Goal: Obtain resource: Download file/media

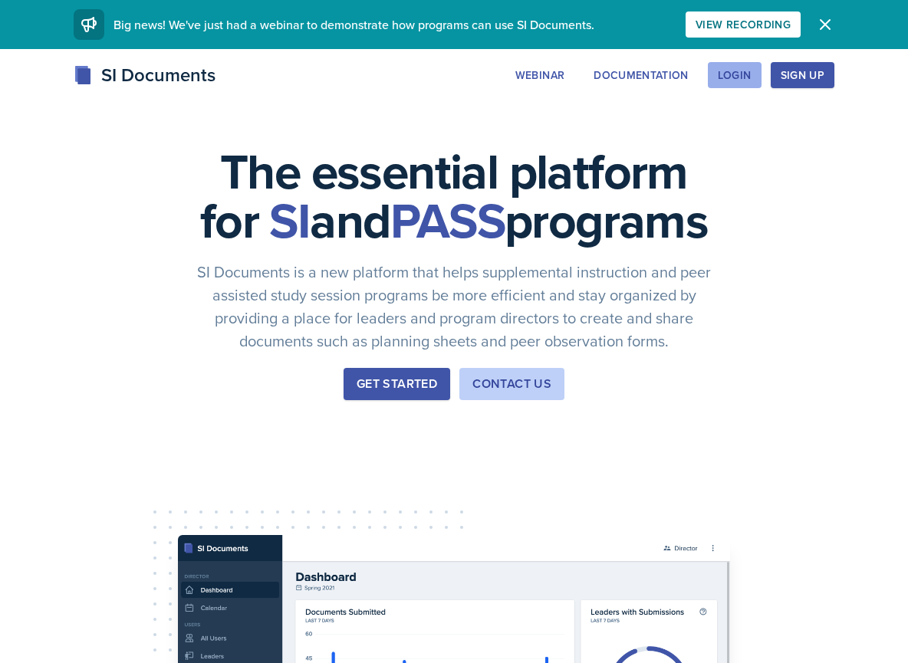
click at [742, 83] on button "Login" at bounding box center [735, 75] width 54 height 26
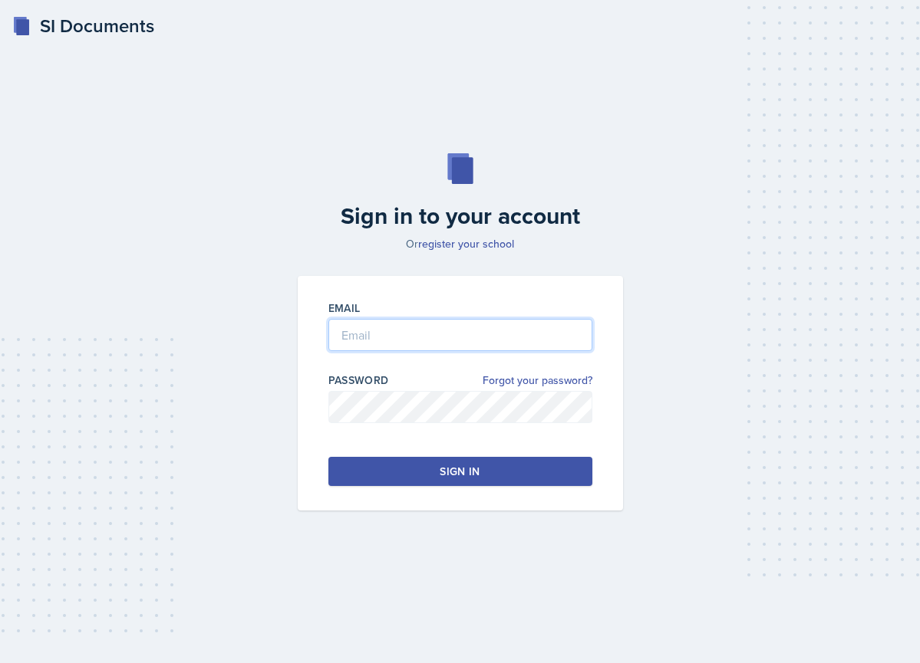
click at [395, 337] on input "email" at bounding box center [460, 335] width 264 height 32
type input "[PERSON_NAME][EMAIL_ADDRESS][PERSON_NAME][DOMAIN_NAME]"
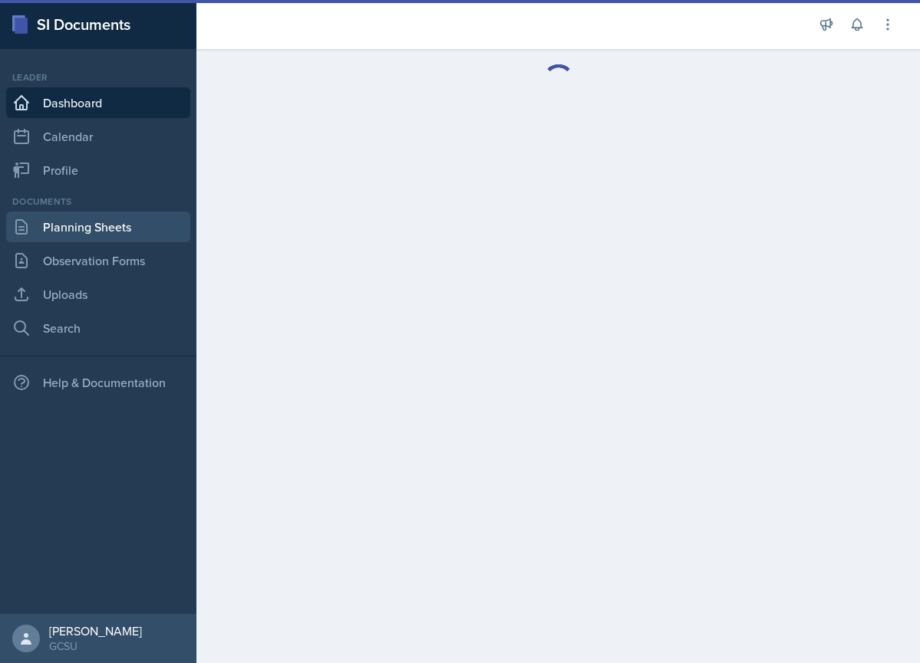
click at [76, 220] on link "Planning Sheets" at bounding box center [98, 227] width 184 height 31
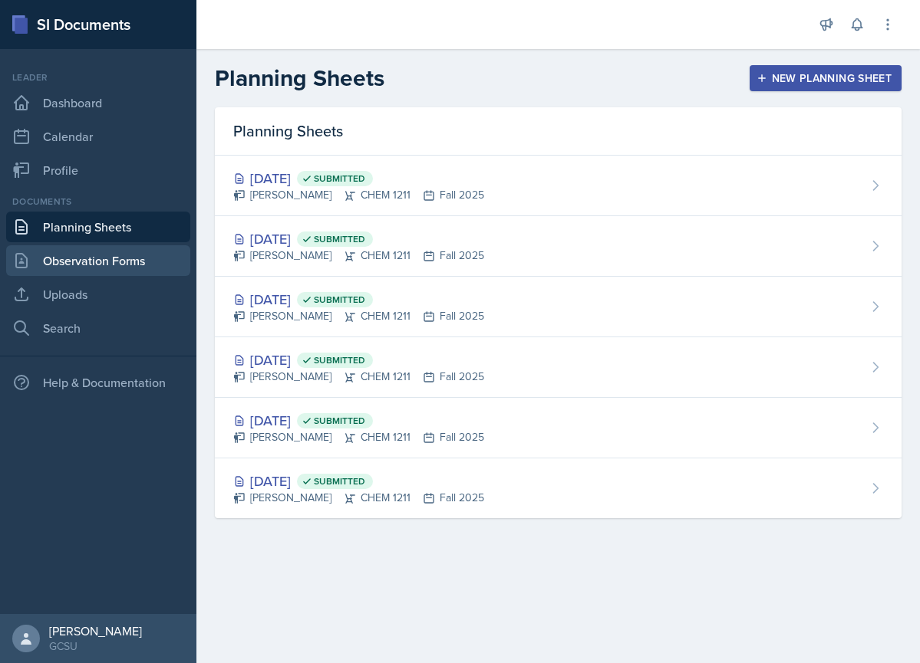
click at [76, 254] on link "Observation Forms" at bounding box center [98, 260] width 184 height 31
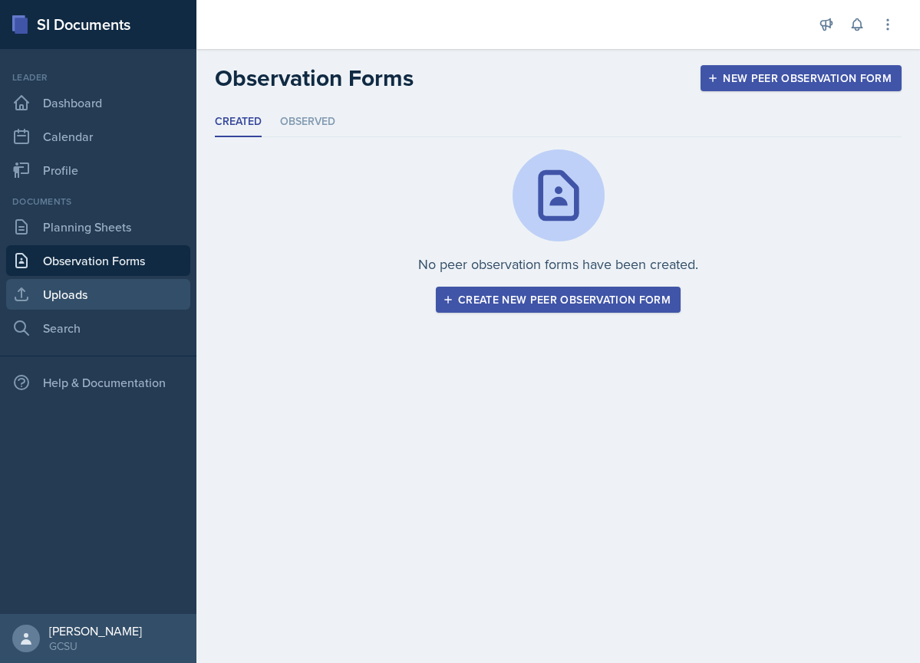
click at [114, 294] on link "Uploads" at bounding box center [98, 294] width 184 height 31
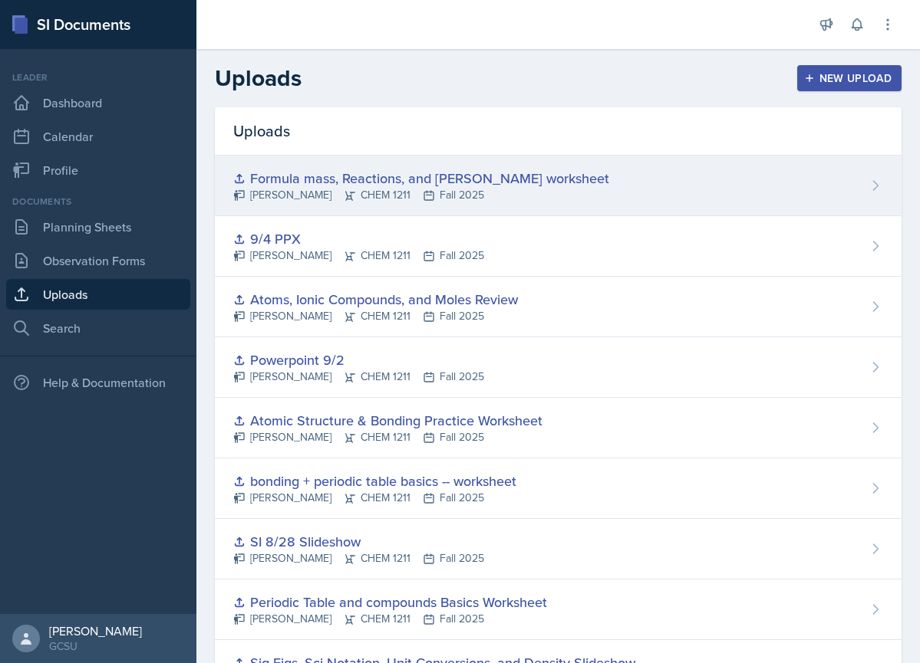
click at [739, 190] on div "Formula mass, Reactions, and [PERSON_NAME] worksheet [PERSON_NAME] CHEM 1211 Fa…" at bounding box center [558, 186] width 686 height 61
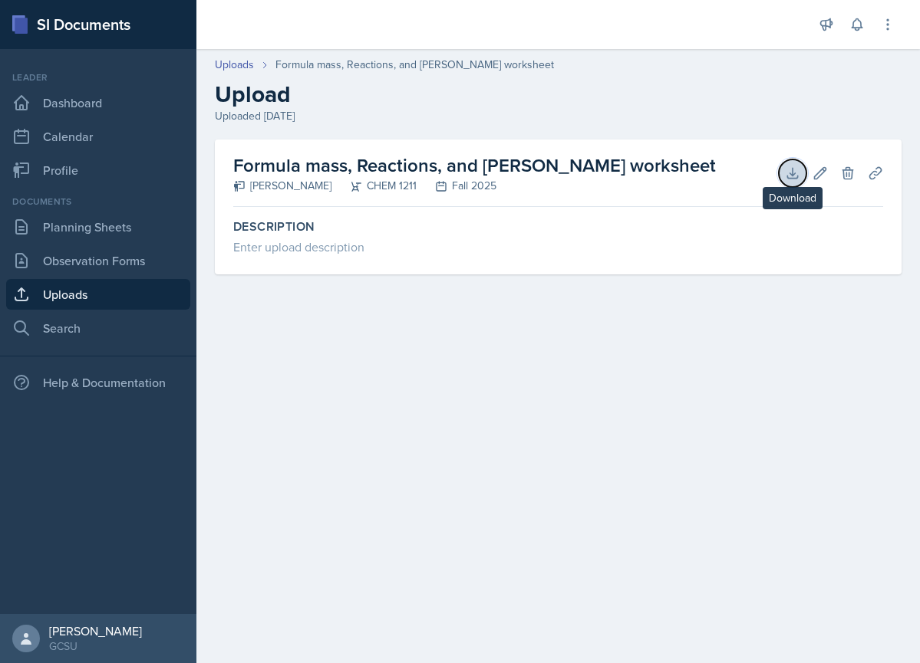
click at [788, 177] on icon at bounding box center [792, 173] width 10 height 10
